Goal: Information Seeking & Learning: Learn about a topic

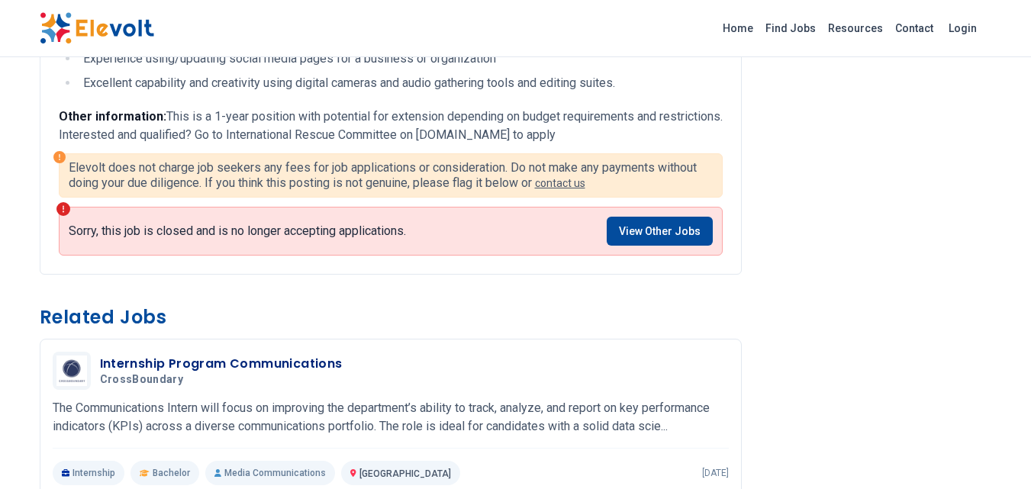
scroll to position [1866, 0]
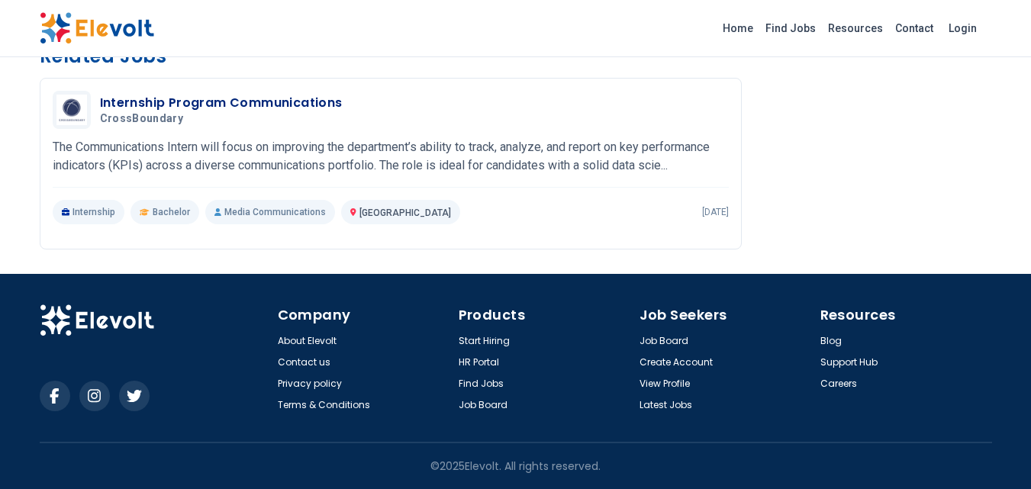
click at [385, 116] on div "Internship Program Communications CrossBoundary 08/07/2025 09/06/2025" at bounding box center [414, 110] width 629 height 32
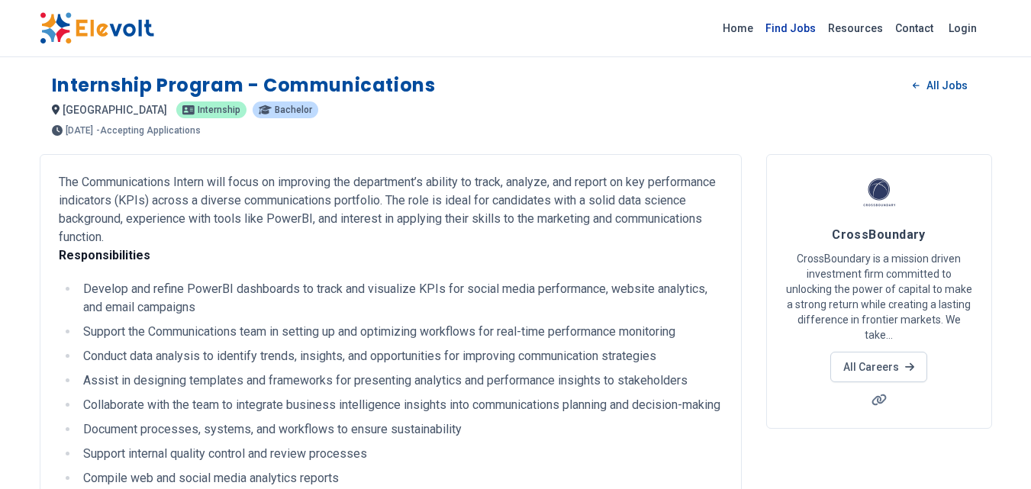
click at [804, 22] on link "Find Jobs" at bounding box center [791, 28] width 63 height 24
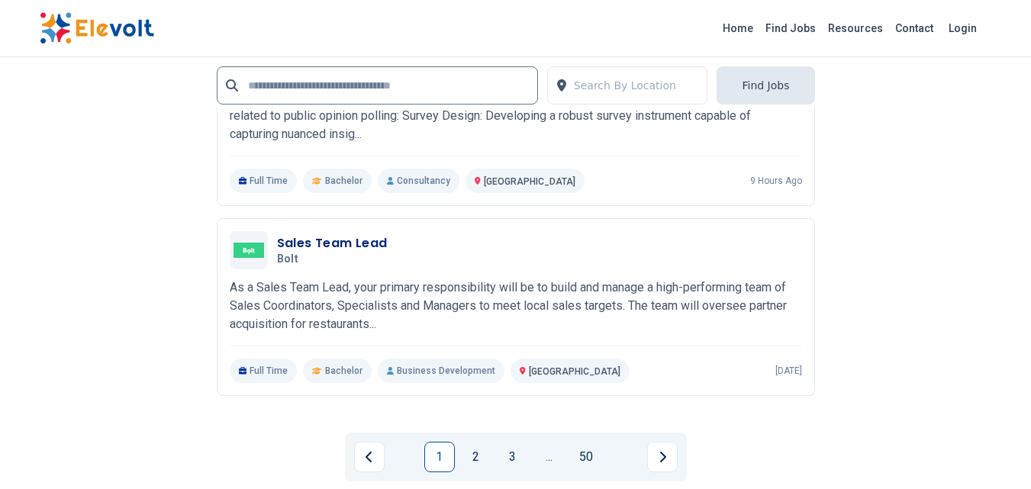
scroll to position [3740, 0]
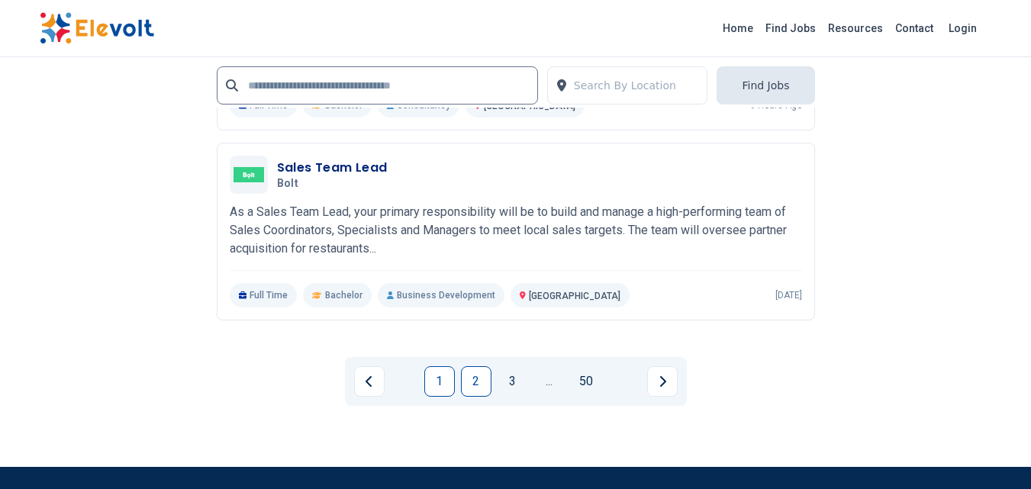
click at [485, 385] on link "2" at bounding box center [476, 381] width 31 height 31
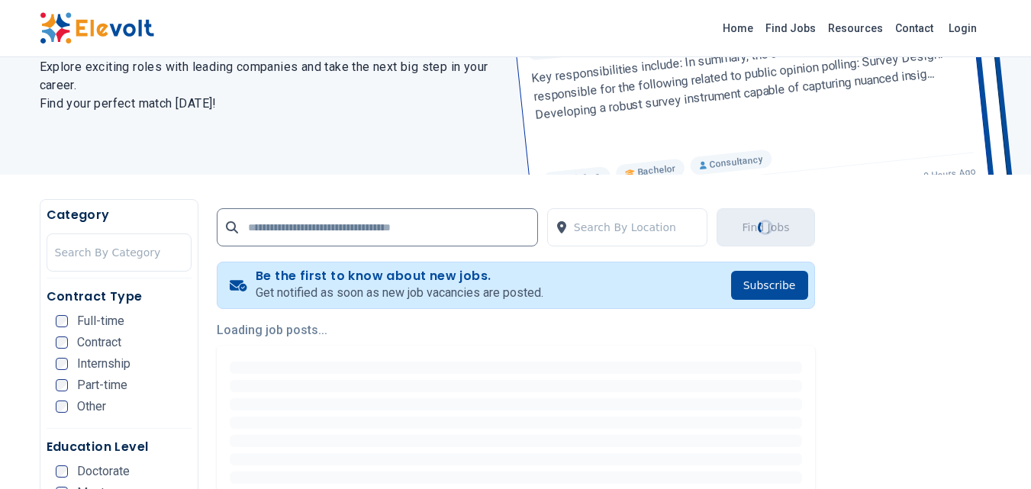
scroll to position [153, 0]
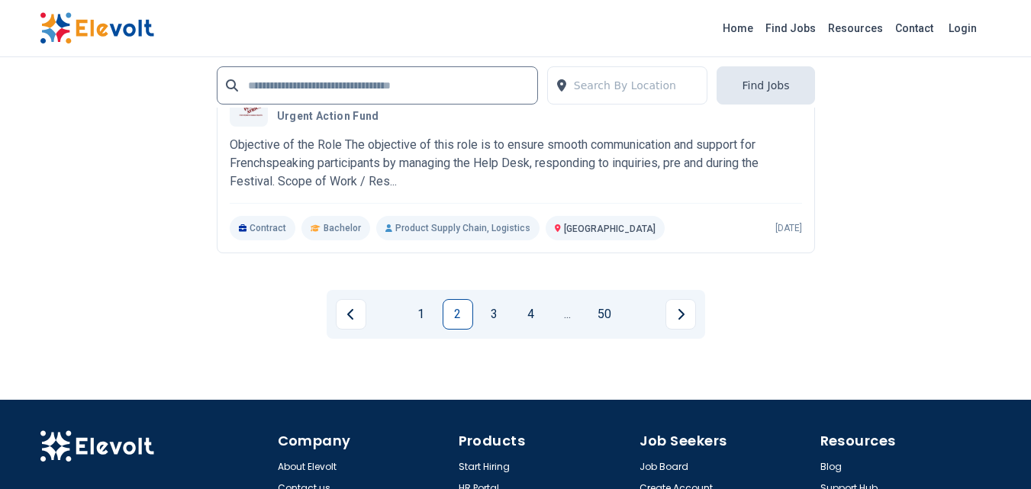
scroll to position [3893, 0]
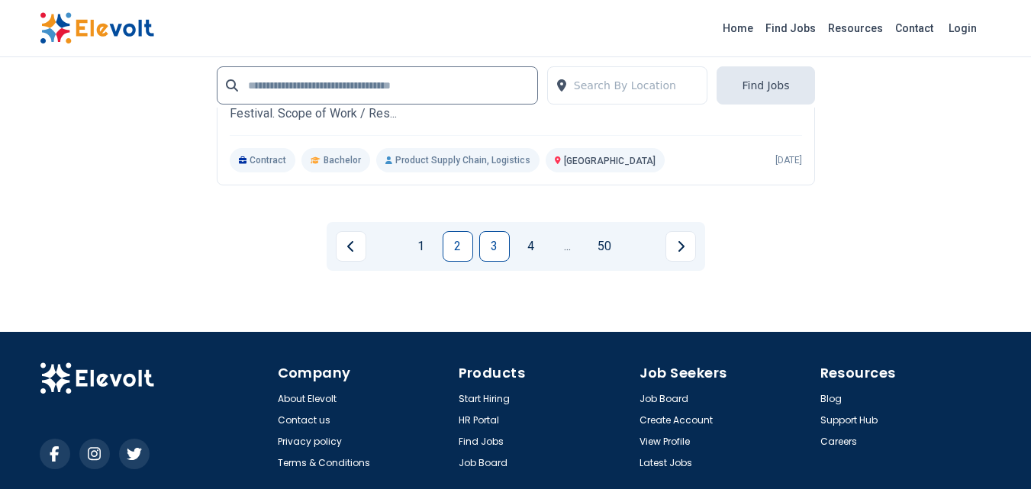
click at [494, 254] on link "3" at bounding box center [494, 246] width 31 height 31
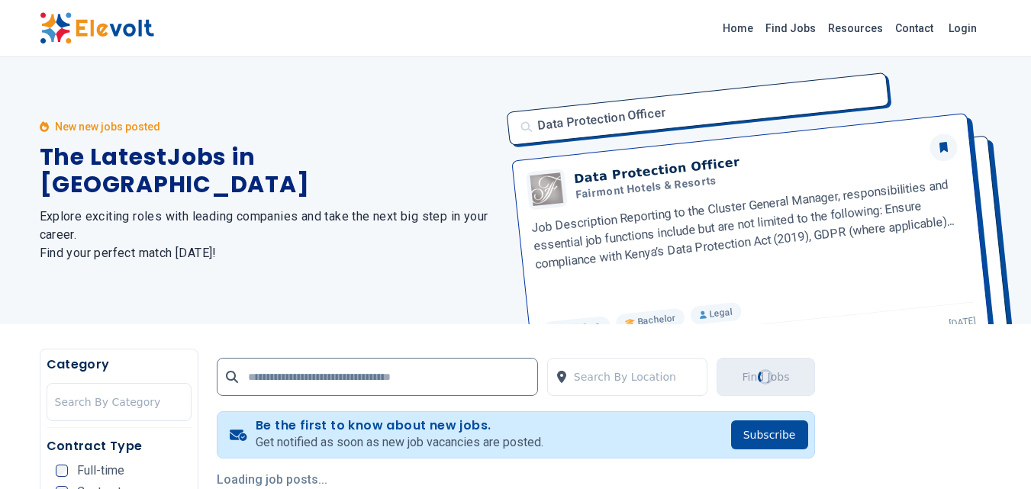
scroll to position [229, 0]
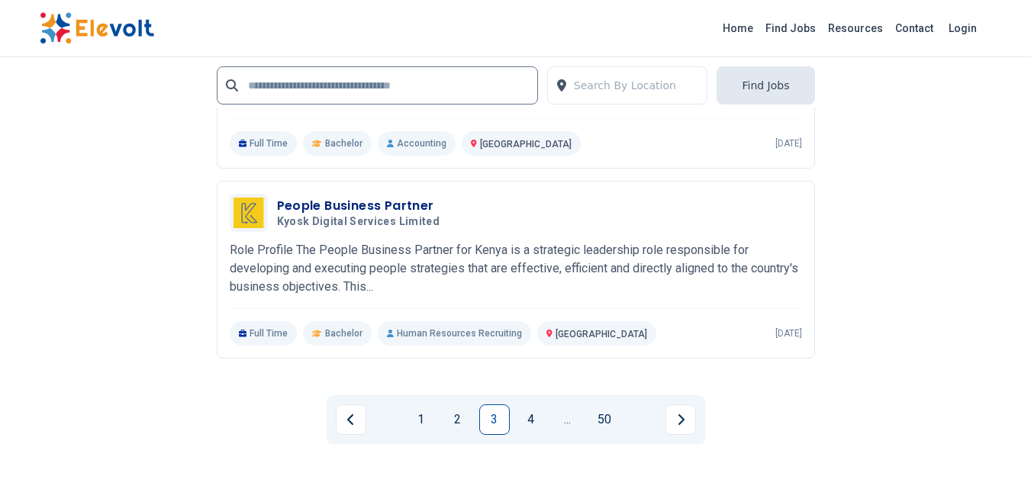
scroll to position [3513, 0]
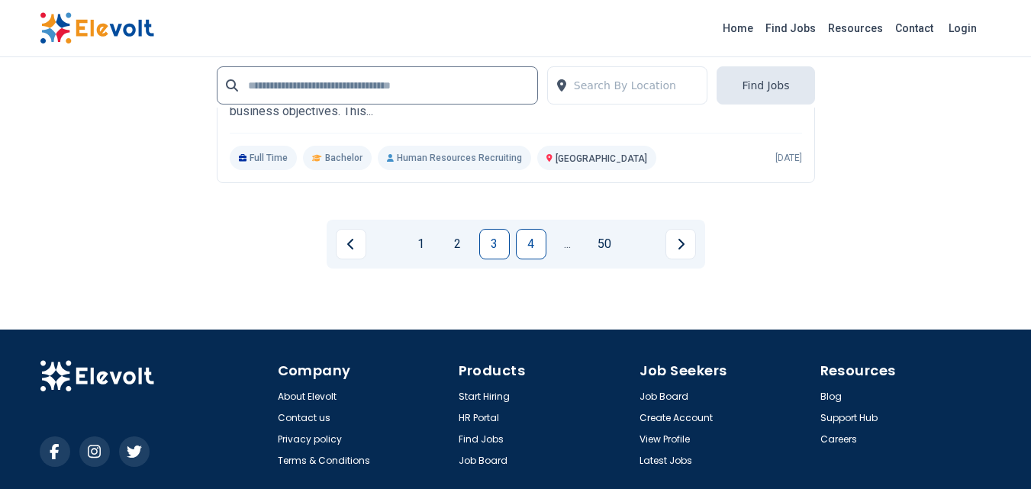
click at [531, 241] on link "4" at bounding box center [531, 244] width 31 height 31
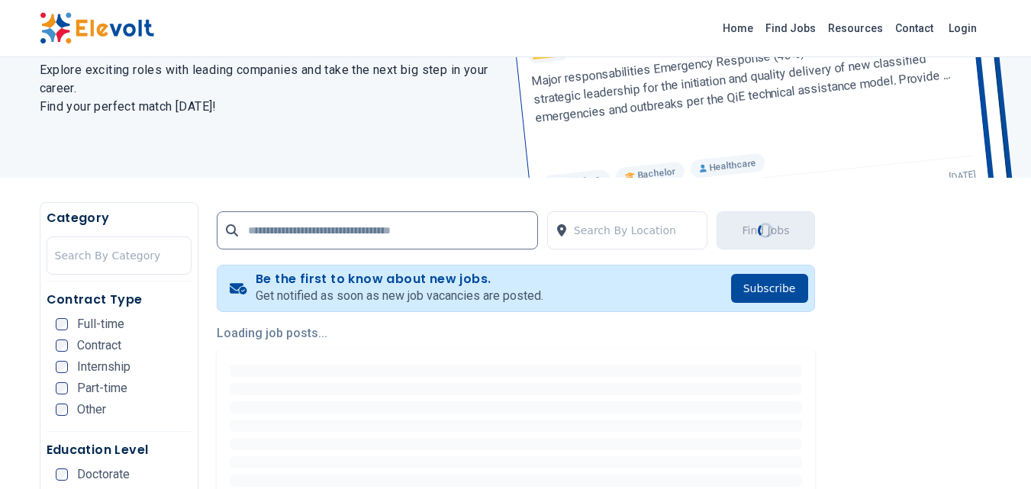
scroll to position [153, 0]
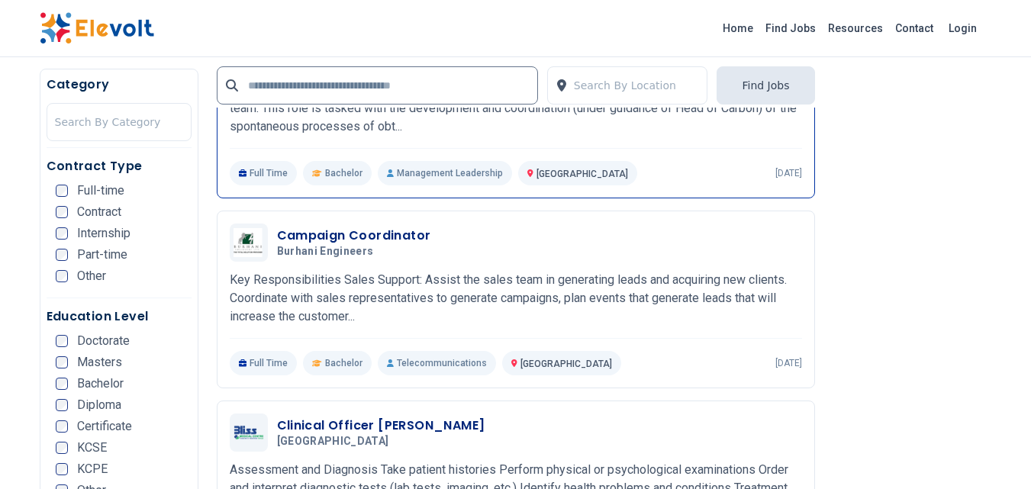
scroll to position [687, 0]
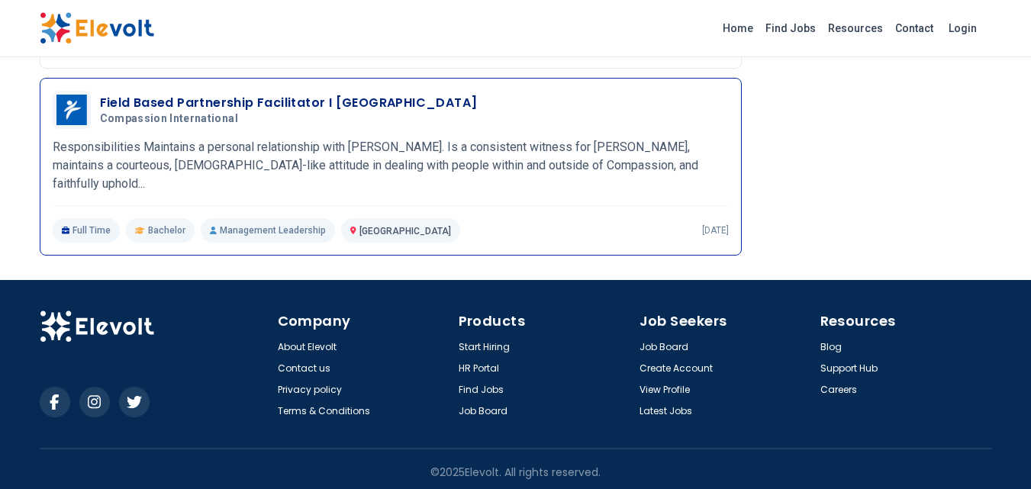
scroll to position [2383, 0]
